Goal: Answer question/provide support: Share knowledge or assist other users

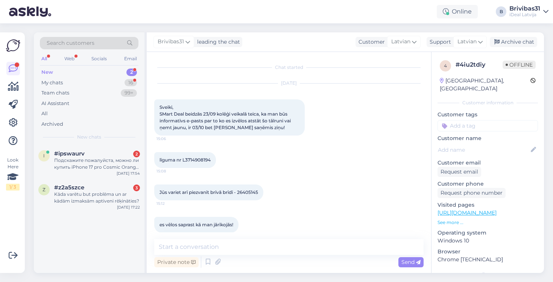
scroll to position [41, 0]
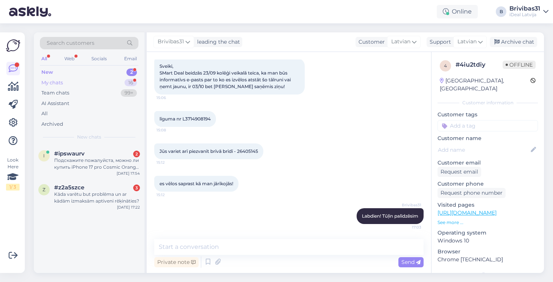
click at [98, 79] on div "My chats 16" at bounding box center [89, 83] width 99 height 11
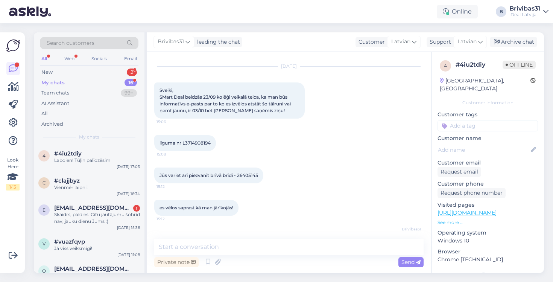
scroll to position [27, 0]
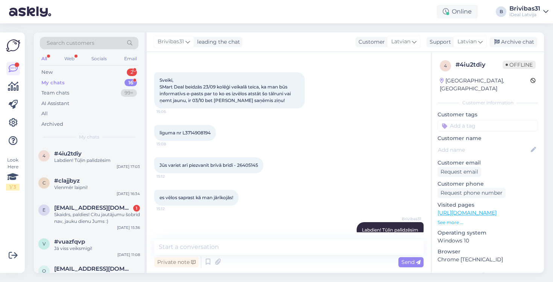
drag, startPoint x: 186, startPoint y: 133, endPoint x: 216, endPoint y: 131, distance: 30.2
click at [216, 131] on div "līguma nr L3714908194 15:08" at bounding box center [185, 133] width 62 height 16
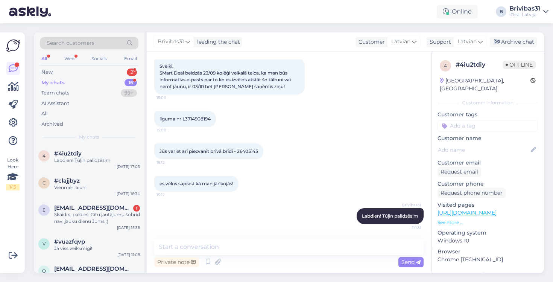
scroll to position [41, 0]
click at [200, 119] on span "līguma nr L3714908194" at bounding box center [185, 119] width 51 height 6
copy div "L3714908194 15:08"
click at [346, 155] on div "Jūs variet arī piezvanīt brīvā brīdī - 26405145 15:12" at bounding box center [289, 151] width 270 height 32
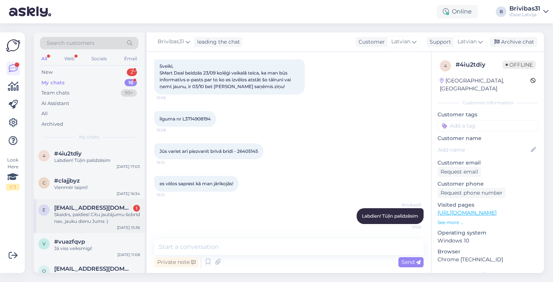
click at [107, 209] on span "[EMAIL_ADDRESS][DOMAIN_NAME]" at bounding box center [93, 207] width 78 height 7
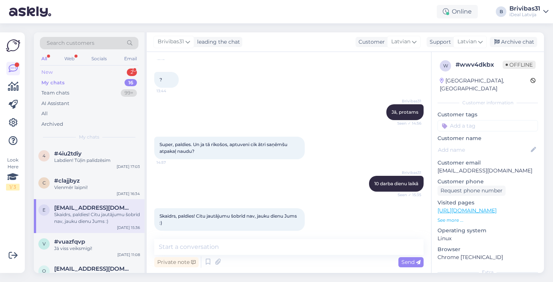
click at [97, 72] on div "New 2" at bounding box center [89, 72] width 99 height 11
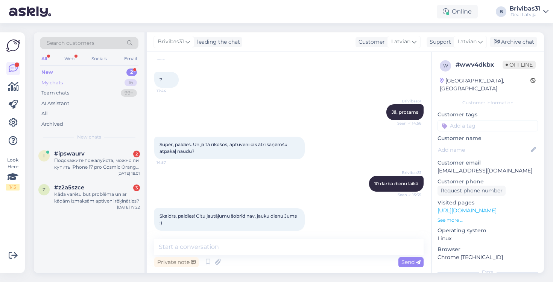
click at [97, 84] on div "My chats 16" at bounding box center [89, 83] width 99 height 11
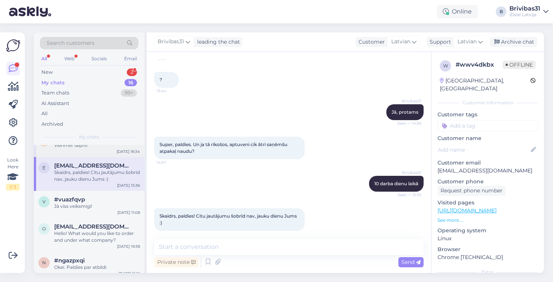
scroll to position [53, 0]
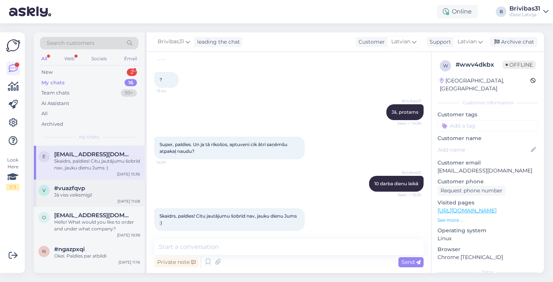
click at [88, 189] on div "#vuazfqvp" at bounding box center [97, 188] width 86 height 7
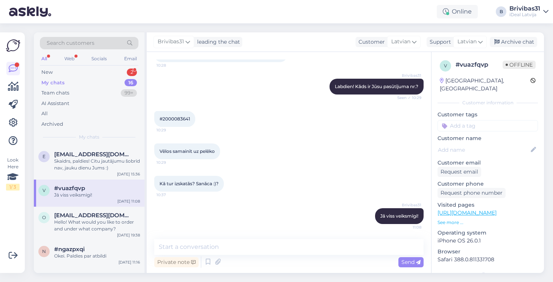
click at [88, 189] on div "#vuazfqvp" at bounding box center [97, 188] width 86 height 7
click at [96, 224] on div "Hello! What would you like to order and under what company?" at bounding box center [97, 226] width 86 height 14
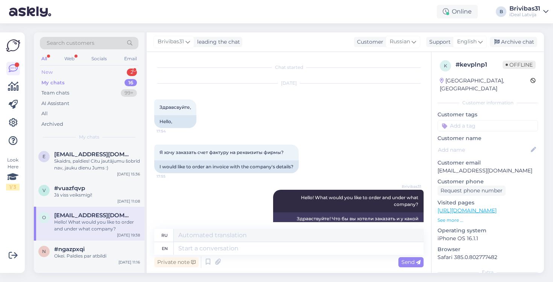
click at [79, 72] on div "New 2" at bounding box center [89, 72] width 99 height 11
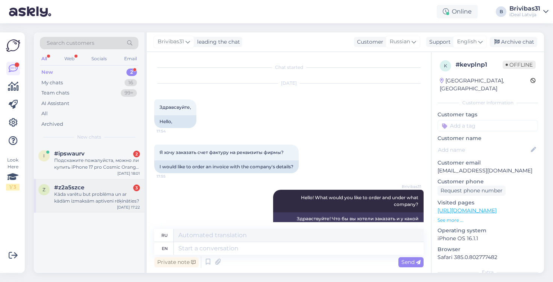
click at [96, 194] on div "Kāda varētu but problēma un ar kādām izmaksām aptiveni rēķināties?" at bounding box center [97, 198] width 86 height 14
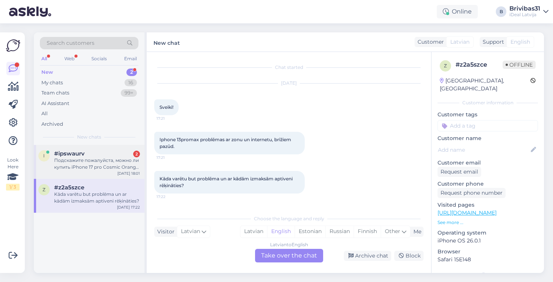
click at [104, 168] on div "Подскажите пожалуйста, можно ли купить iPhone 17 pro Cosmic Orange у вас в физи…" at bounding box center [97, 164] width 86 height 14
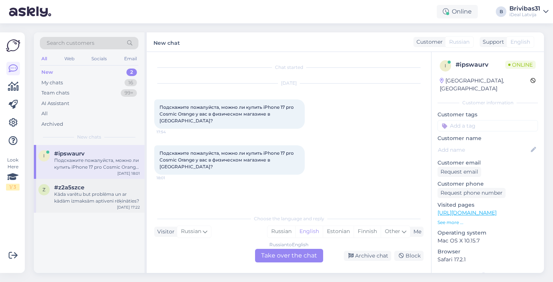
click at [99, 205] on div "z #z2a5szce Kāda varētu but problēma un ar kādām izmaksām aptiveni rēķināties? …" at bounding box center [89, 196] width 111 height 34
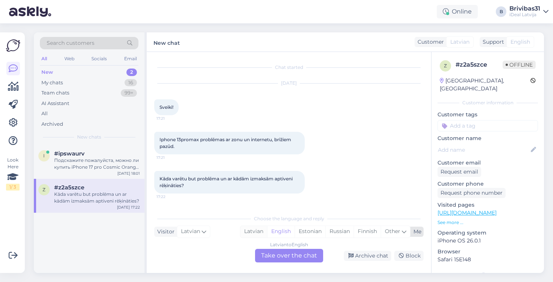
click at [251, 232] on div "Latvian" at bounding box center [254, 231] width 27 height 11
click at [275, 259] on div "Latvian to Latvian Take over the chat" at bounding box center [289, 256] width 68 height 14
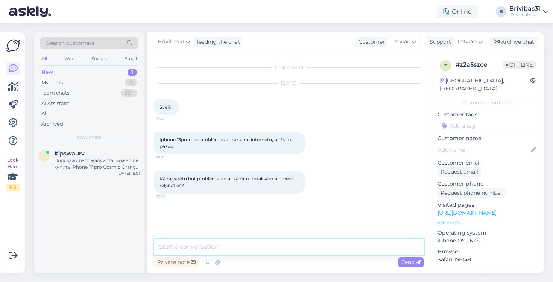
click at [273, 250] on textarea at bounding box center [289, 247] width 270 height 16
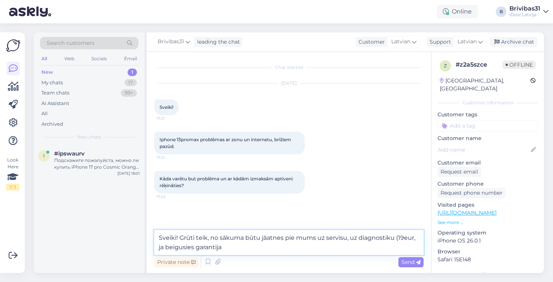
type textarea "Sveiki! Grūti teik, no sākuma būtu jāatnes pie mums uz servisu, uz diagnostiku …"
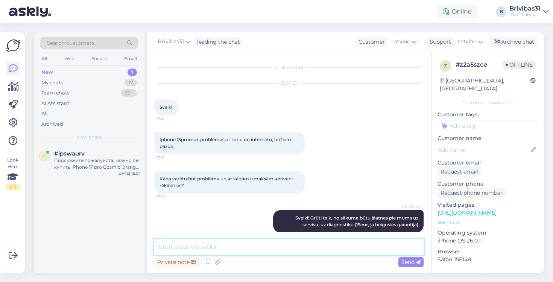
scroll to position [9, 0]
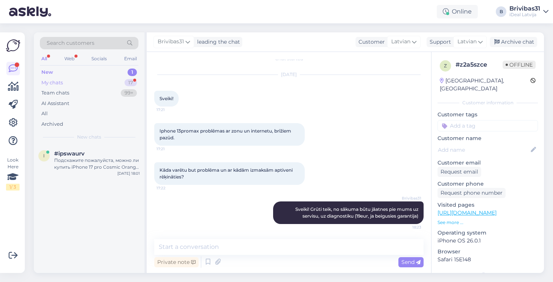
click at [84, 81] on div "My chats 17" at bounding box center [89, 83] width 99 height 11
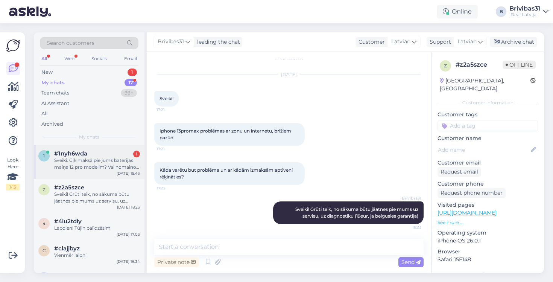
click at [97, 163] on div "Sveiki. Cik maksā pie jums baterijas maiņa 12 pro modelim? Vai nomainot baterij…" at bounding box center [97, 164] width 86 height 14
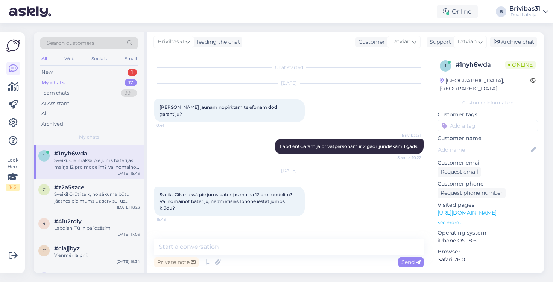
scroll to position [0, 0]
drag, startPoint x: 186, startPoint y: 262, endPoint x: 232, endPoint y: 216, distance: 65.2
click at [232, 216] on div "Chat started [DATE] Cik jaunam nopirktam telefonam dod garantiju? 0:41 Brivibas…" at bounding box center [289, 162] width 285 height 221
click at [232, 216] on div "[DATE] Sveiki. Cik maksā pie jums baterijas maiņa 12 pro modelim? Vai nomainot …" at bounding box center [289, 194] width 270 height 62
click at [219, 261] on icon at bounding box center [218, 261] width 11 height 11
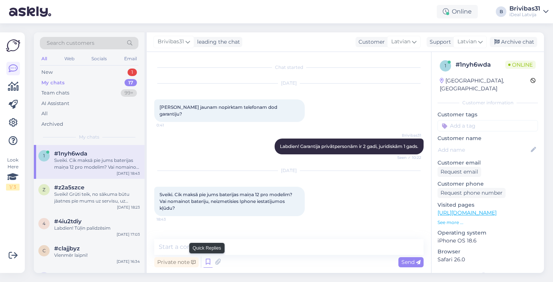
click at [208, 263] on icon at bounding box center [208, 261] width 9 height 11
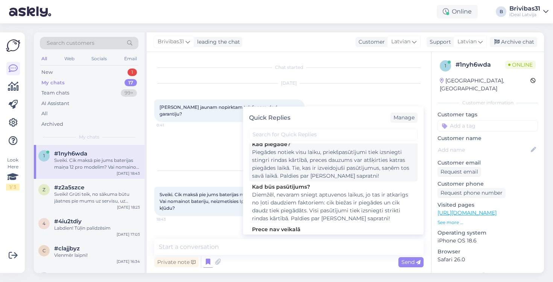
scroll to position [206, 0]
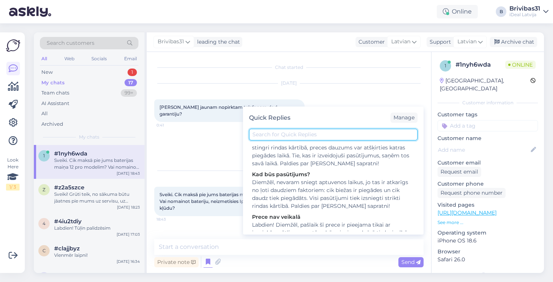
click at [337, 132] on input "text" at bounding box center [333, 135] width 169 height 12
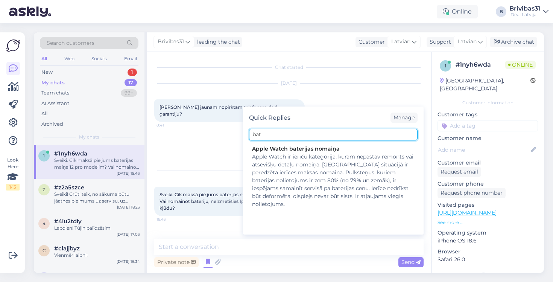
scroll to position [0, 0]
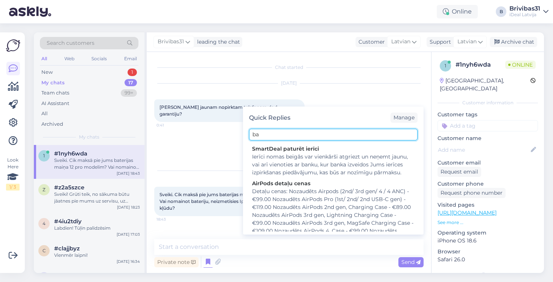
type input "b"
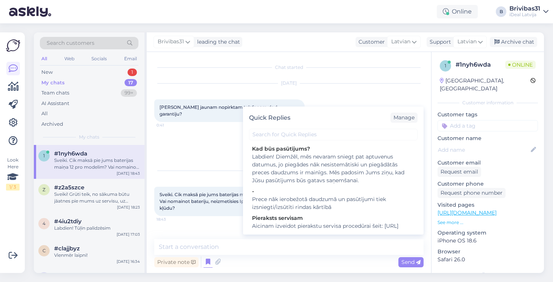
click at [221, 144] on div "Brivibas31 Labdien! Garantija privātpersonām ir 2 gadi, juridiskām 1 gads. Seen…" at bounding box center [289, 146] width 270 height 32
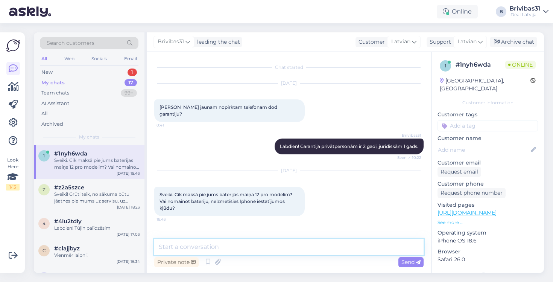
click at [212, 244] on textarea at bounding box center [289, 247] width 270 height 16
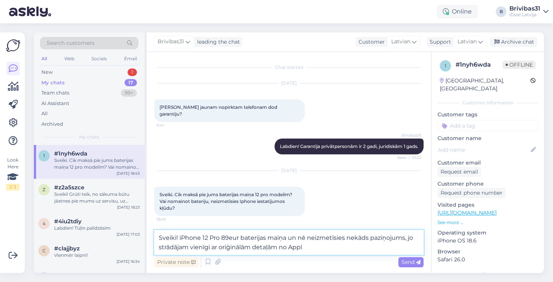
type textarea "Sveiki! iPhone 12 Pro 89eur baterijas maiņa un nē neizmetīsies nekāds paziņojum…"
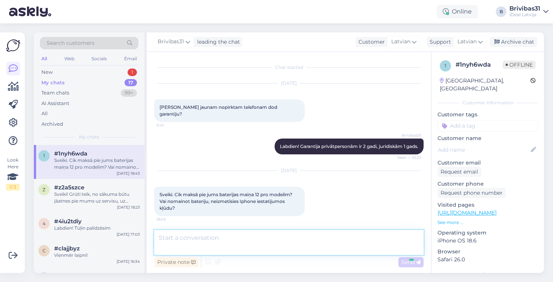
scroll to position [38, 0]
